Goal: Check status: Check status

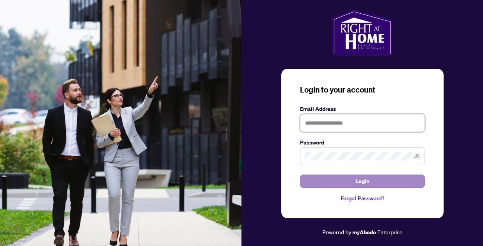
type input "**********"
click at [365, 176] on span "Login" at bounding box center [362, 181] width 14 height 12
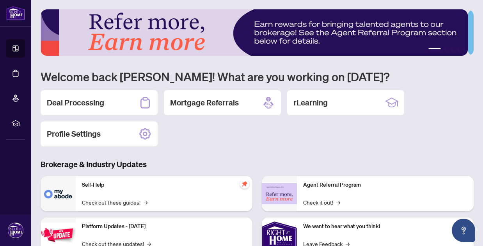
scroll to position [65, 0]
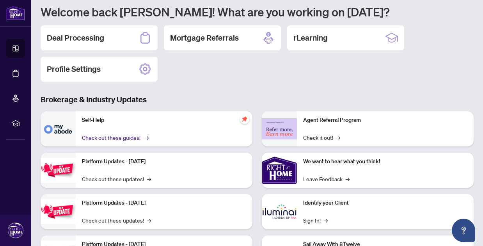
click at [133, 136] on link "Check out these guides! →" at bounding box center [114, 137] width 65 height 9
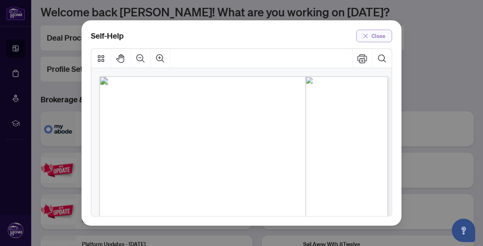
click at [379, 35] on span "Close" at bounding box center [378, 36] width 14 height 12
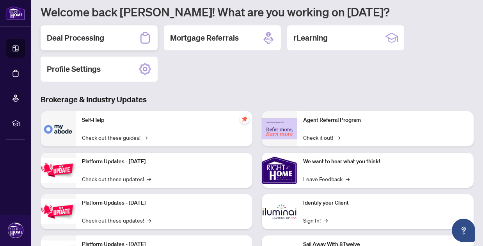
click at [125, 38] on div "Deal Processing" at bounding box center [99, 37] width 117 height 25
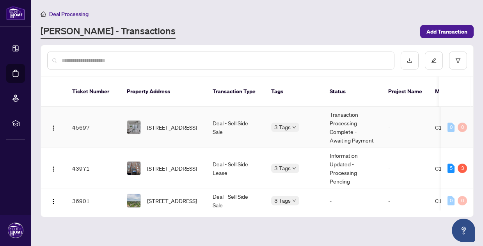
click at [345, 117] on td "Transaction Processing Complete - Awaiting Payment" at bounding box center [352, 127] width 58 height 41
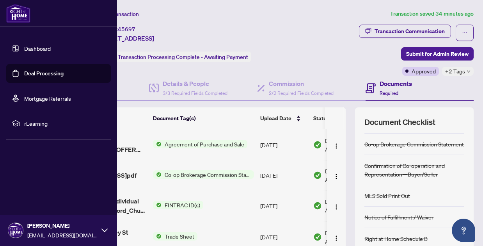
click at [24, 47] on link "Dashboard" at bounding box center [37, 48] width 27 height 7
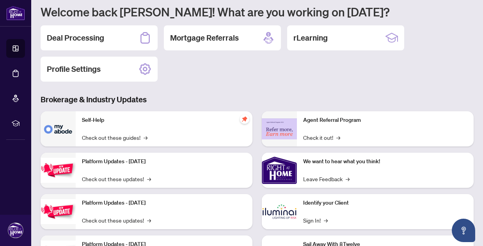
scroll to position [110, 0]
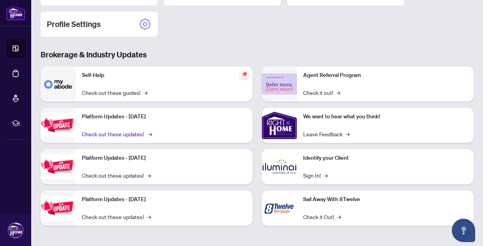
click at [133, 134] on link "Check out these updates! →" at bounding box center [116, 133] width 69 height 9
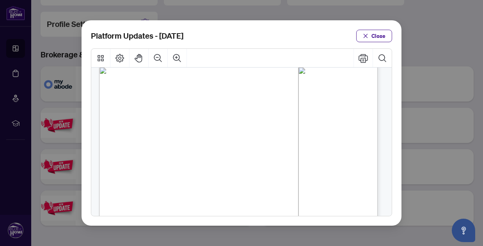
scroll to position [228, 0]
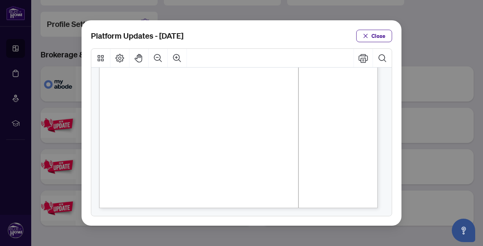
drag, startPoint x: 378, startPoint y: 37, endPoint x: 368, endPoint y: 42, distance: 10.5
click at [378, 38] on span "Close" at bounding box center [378, 36] width 14 height 12
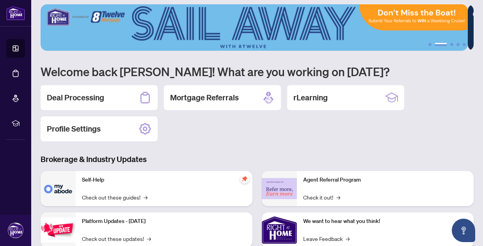
scroll to position [0, 0]
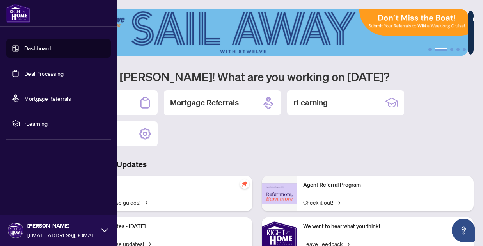
click at [24, 46] on link "Dashboard" at bounding box center [37, 48] width 27 height 7
click at [41, 73] on link "Deal Processing" at bounding box center [43, 73] width 39 height 7
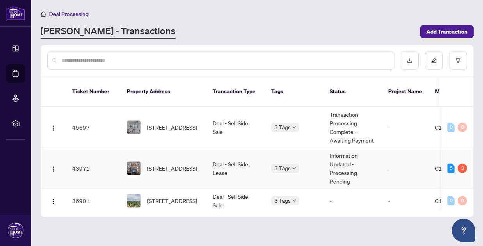
scroll to position [65, 0]
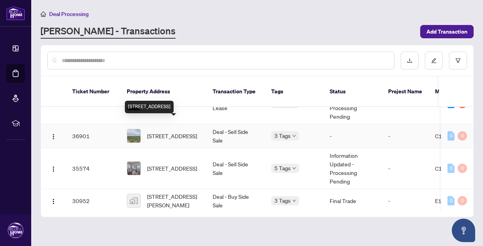
click at [188, 131] on span "[STREET_ADDRESS]" at bounding box center [172, 135] width 50 height 9
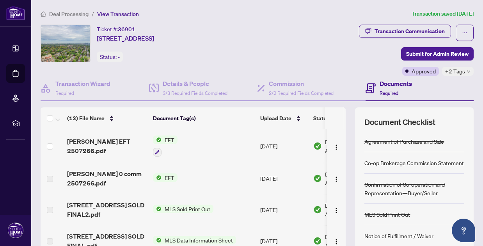
click at [379, 88] on div "Documents Required" at bounding box center [395, 88] width 32 height 18
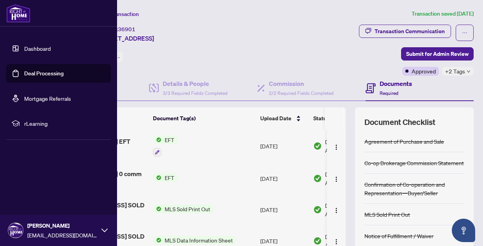
click at [24, 48] on link "Dashboard" at bounding box center [37, 48] width 27 height 7
